Goal: Information Seeking & Learning: Learn about a topic

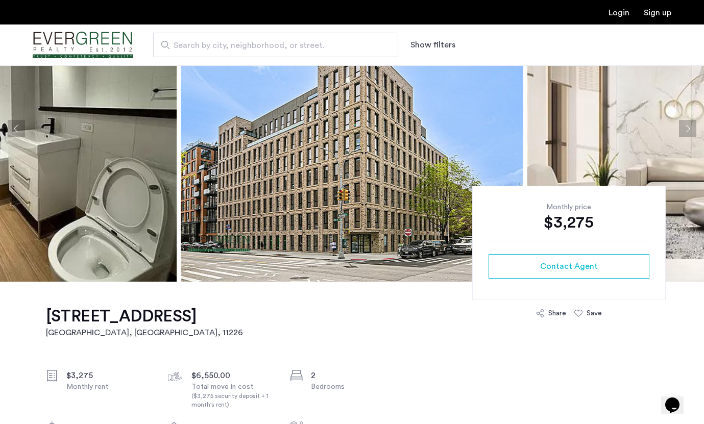
click at [393, 210] on img at bounding box center [352, 128] width 343 height 306
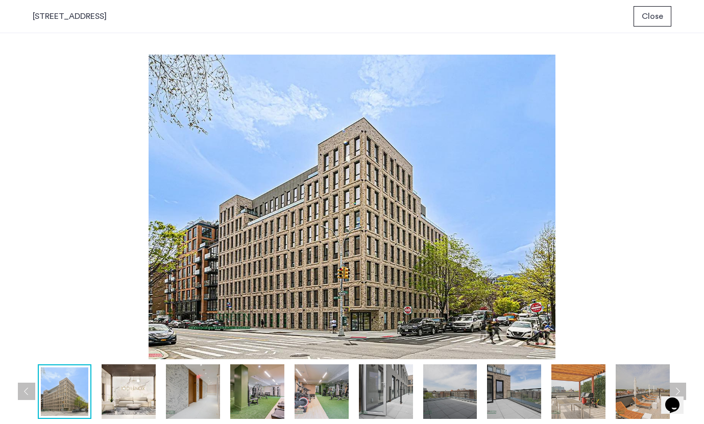
click at [138, 391] on img at bounding box center [129, 392] width 54 height 55
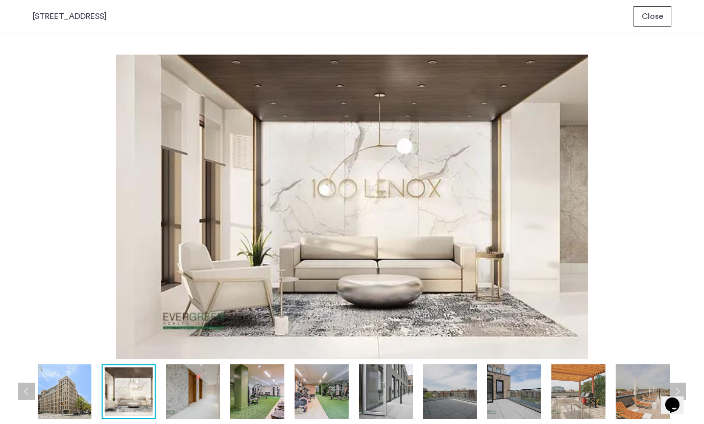
click at [182, 394] on img at bounding box center [193, 392] width 54 height 55
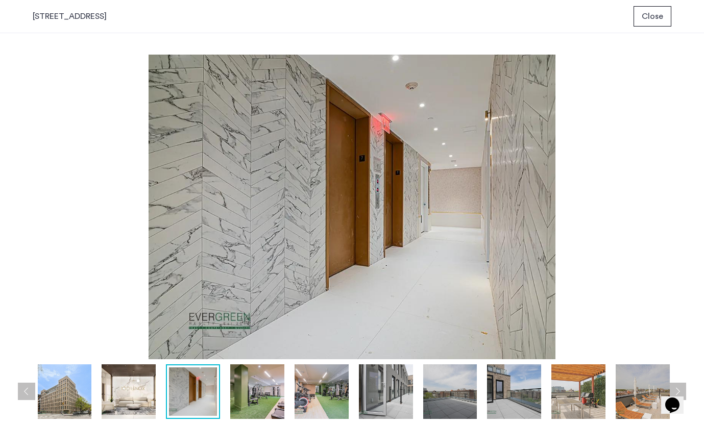
click at [227, 394] on div at bounding box center [258, 392] width 837 height 55
click at [243, 394] on img at bounding box center [257, 392] width 54 height 55
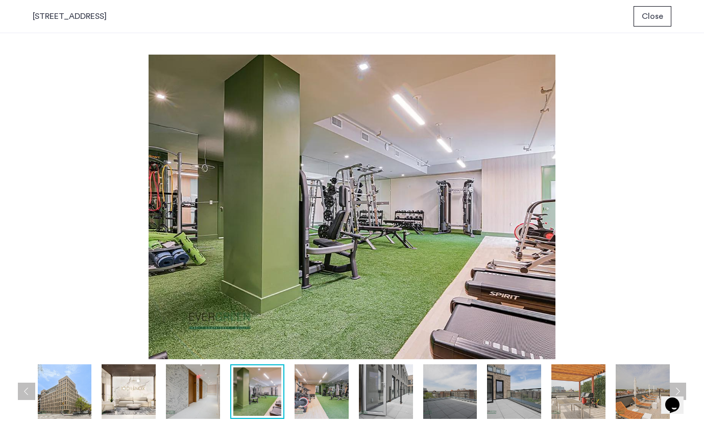
click at [319, 393] on img at bounding box center [322, 392] width 54 height 55
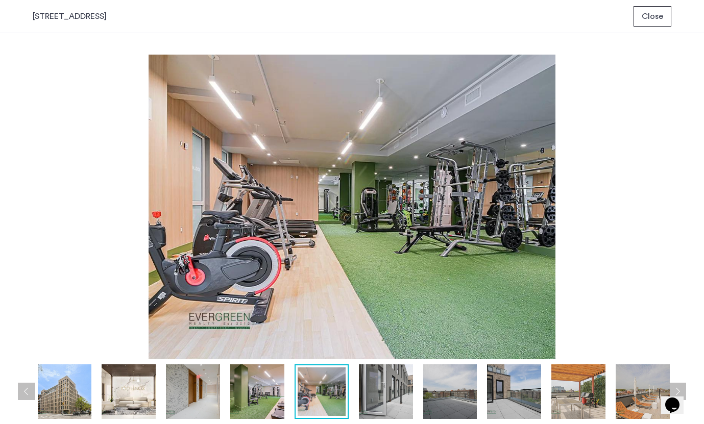
click at [383, 398] on img at bounding box center [386, 392] width 54 height 55
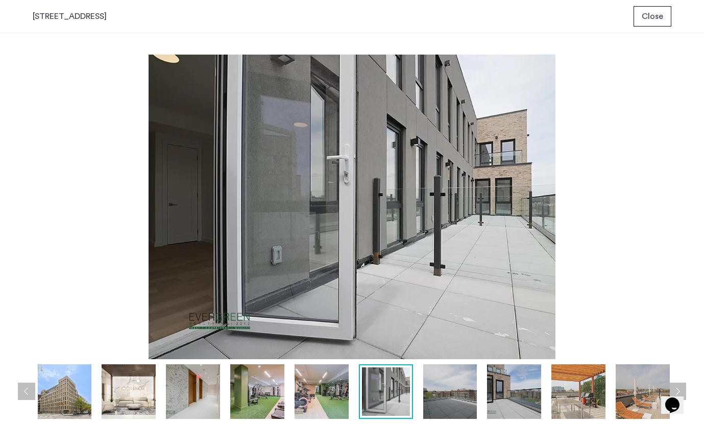
click at [440, 406] on img at bounding box center [450, 392] width 54 height 55
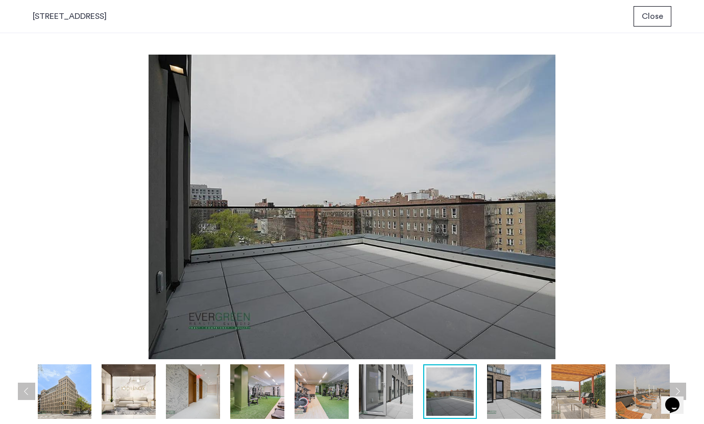
click at [390, 406] on img at bounding box center [386, 392] width 54 height 55
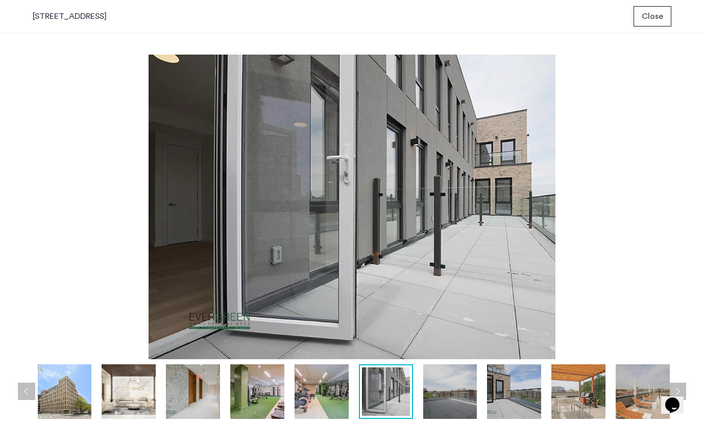
click at [445, 401] on img at bounding box center [450, 392] width 54 height 55
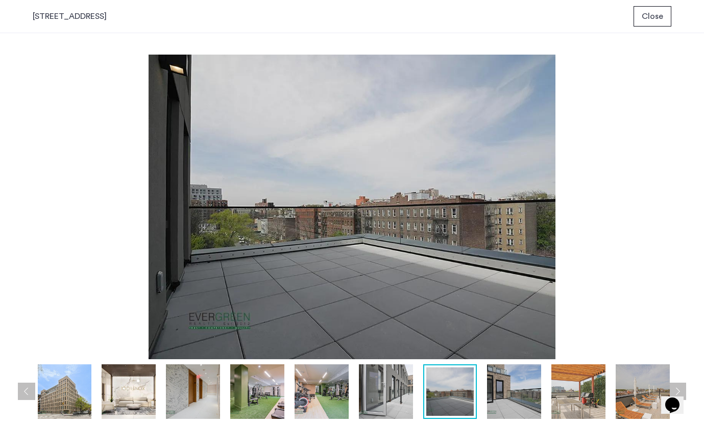
click at [505, 397] on img at bounding box center [514, 392] width 54 height 55
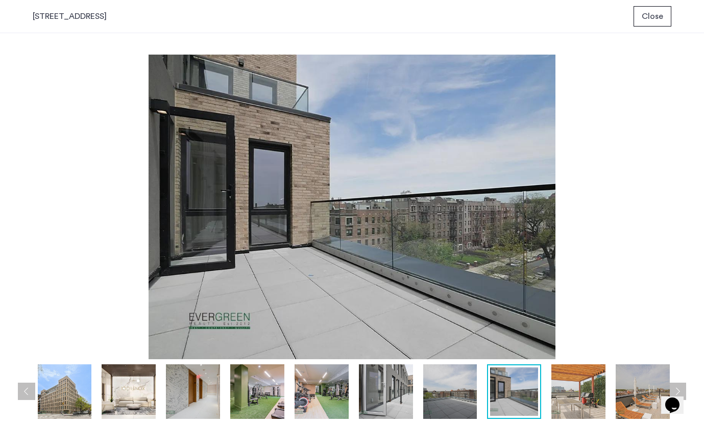
click at [583, 396] on img at bounding box center [578, 392] width 54 height 55
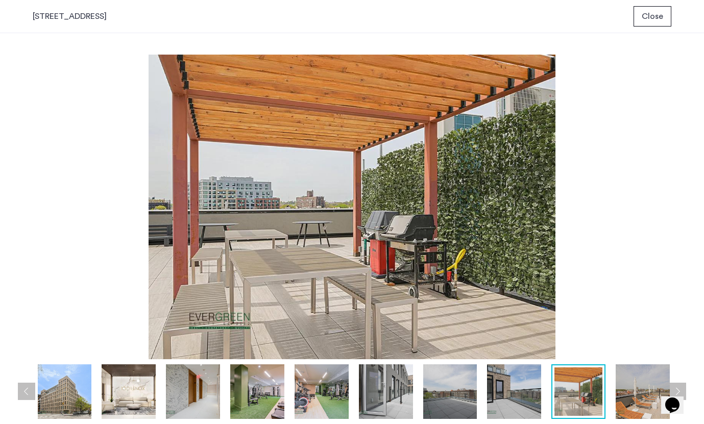
click at [630, 384] on img at bounding box center [643, 392] width 54 height 55
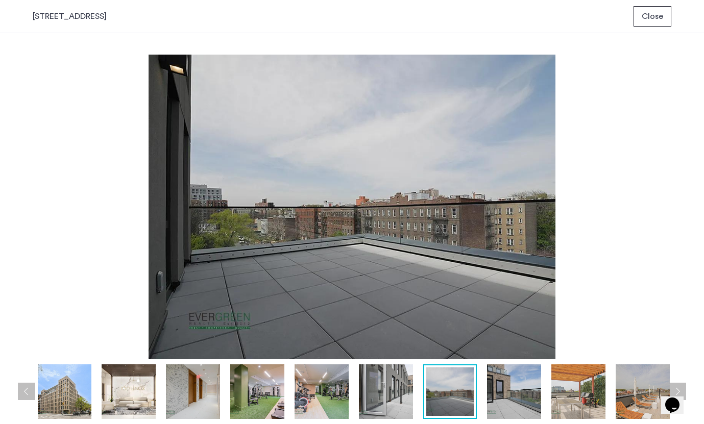
click at [264, 399] on img at bounding box center [257, 392] width 54 height 55
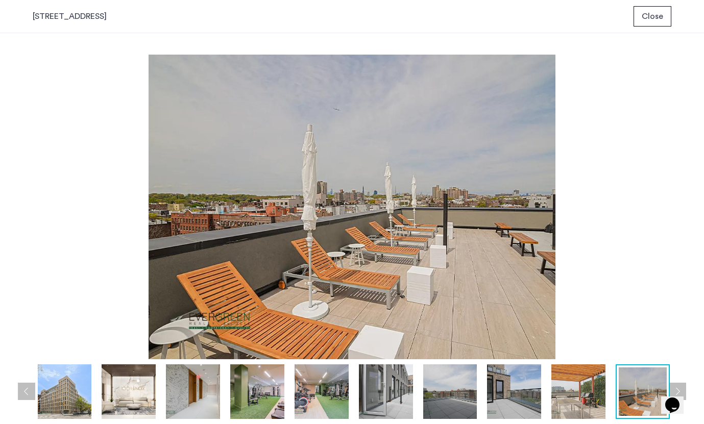
click at [644, 18] on span "Close" at bounding box center [652, 16] width 21 height 12
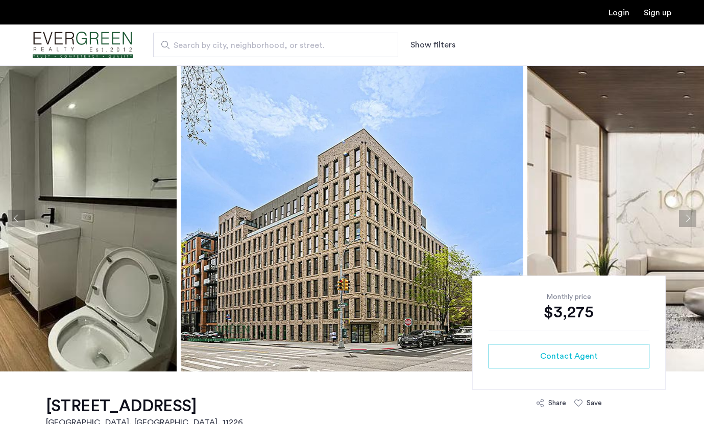
click at [691, 211] on button "Next apartment" at bounding box center [687, 218] width 17 height 17
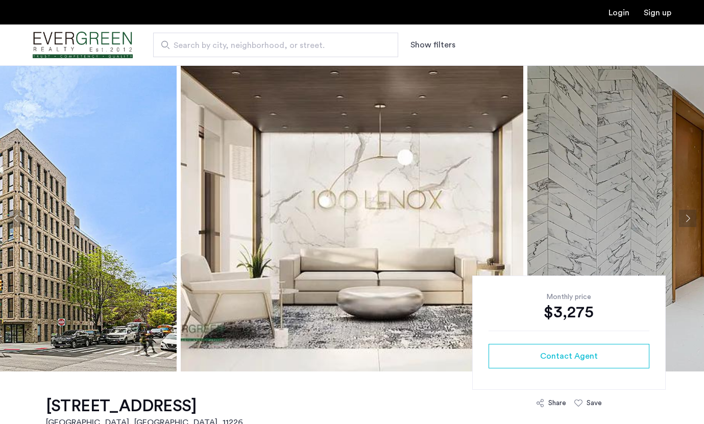
click at [691, 211] on button "Next apartment" at bounding box center [687, 218] width 17 height 17
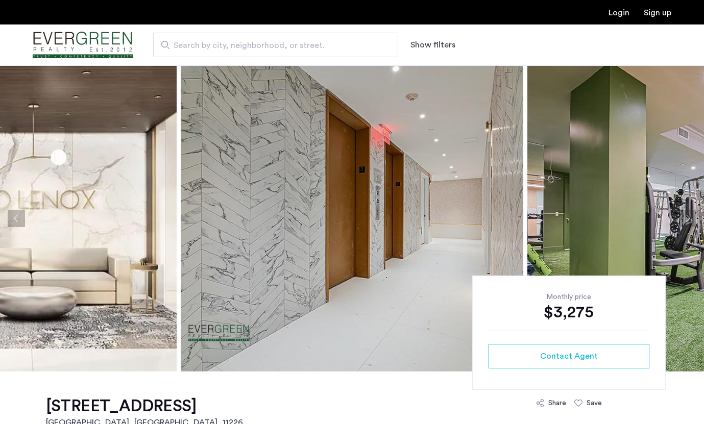
click at [691, 211] on button "Next apartment" at bounding box center [687, 218] width 17 height 17
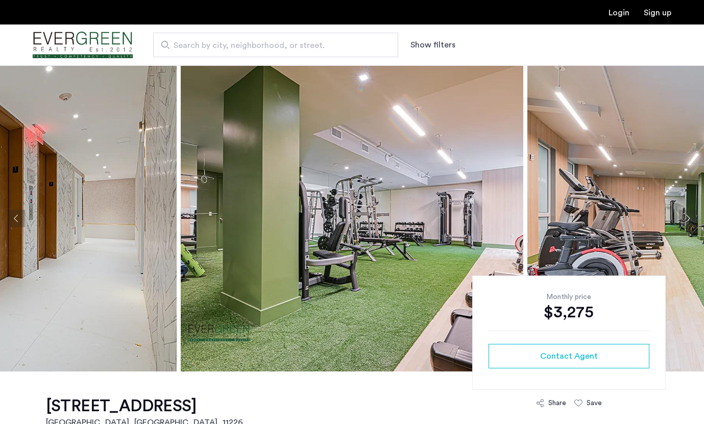
click at [691, 211] on button "Next apartment" at bounding box center [687, 218] width 17 height 17
